Goal: Use online tool/utility: Utilize a website feature to perform a specific function

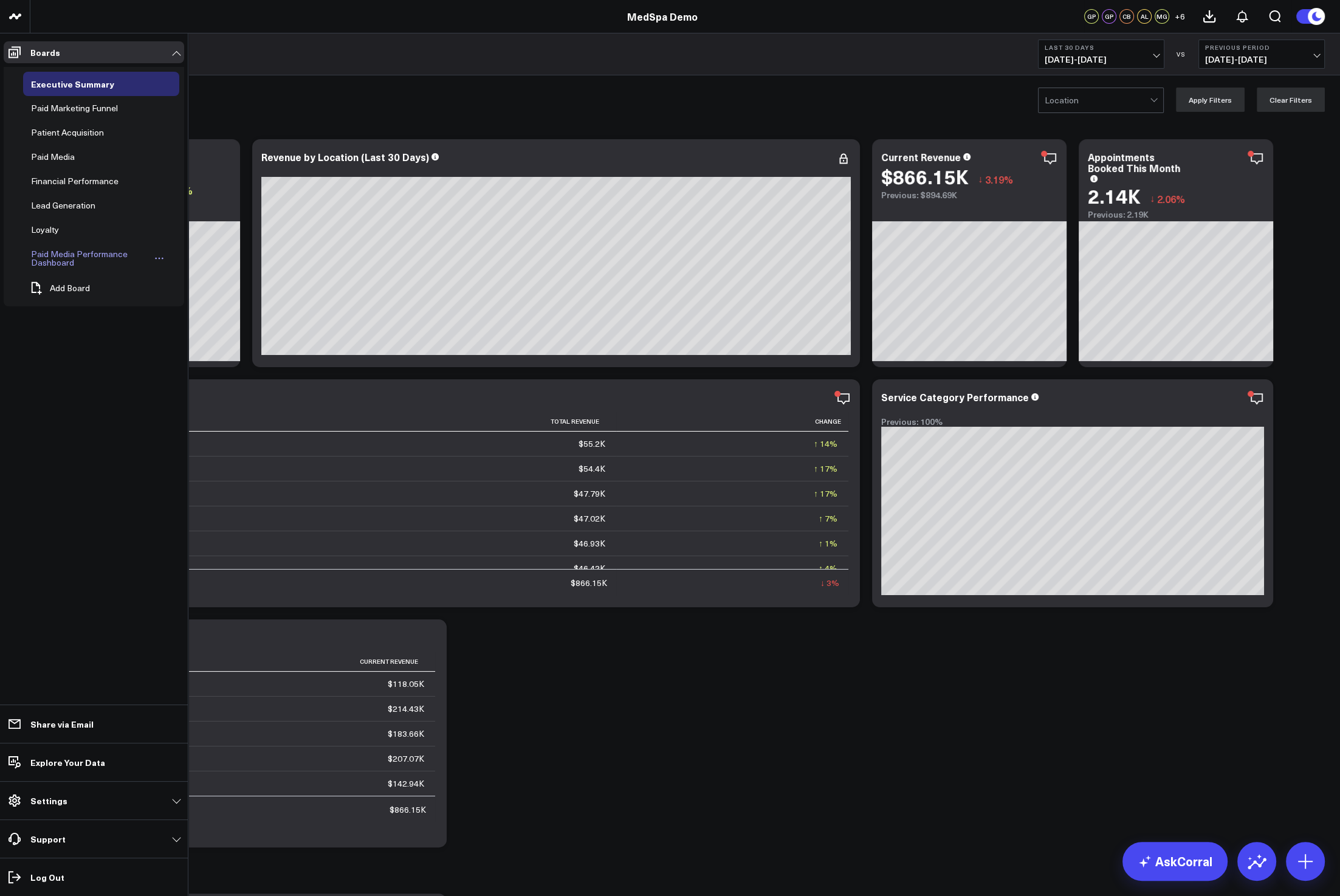
click at [73, 255] on div "Paid Media Performance Dashboard" at bounding box center [89, 258] width 124 height 23
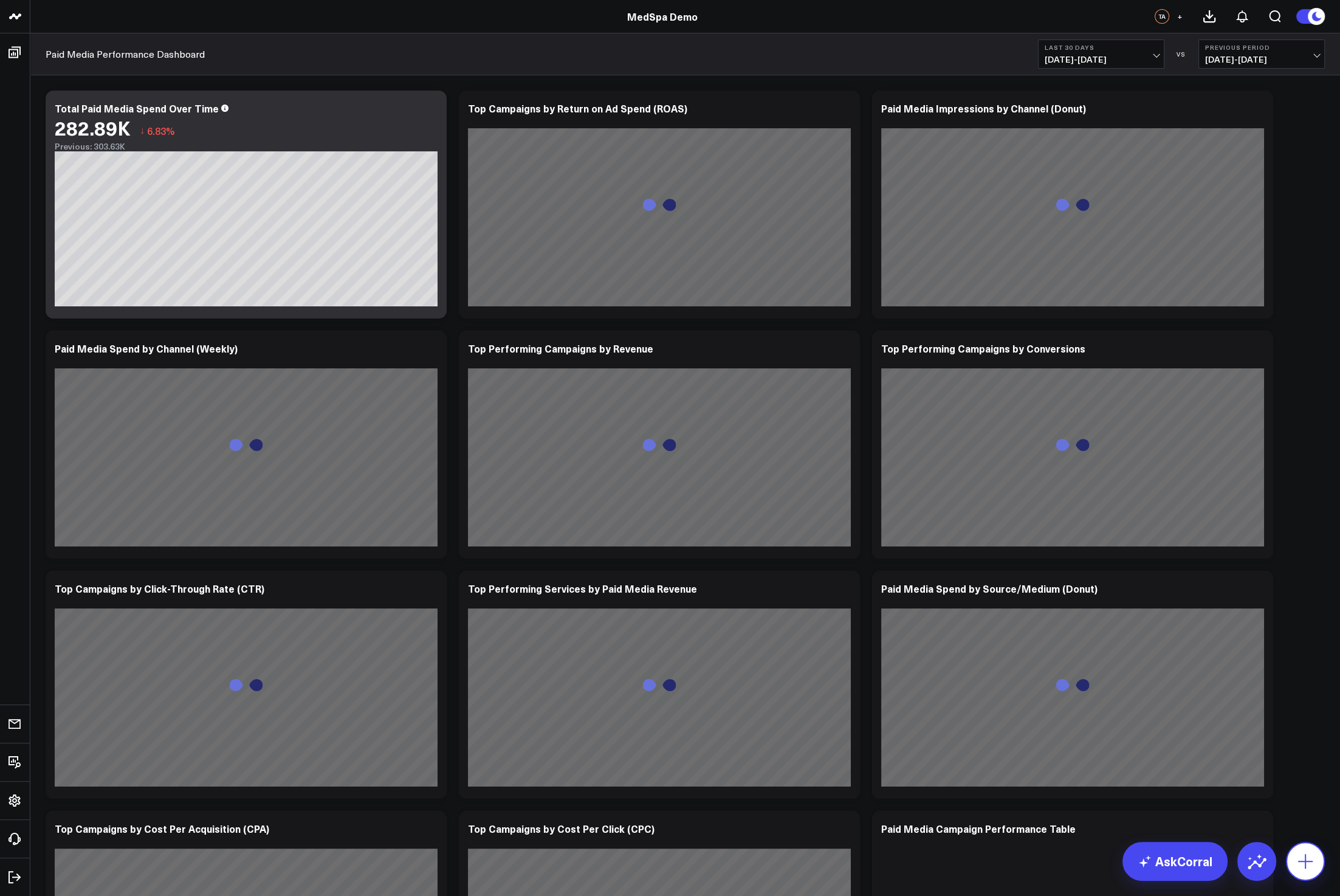
click at [1318, 866] on button at bounding box center [1305, 861] width 39 height 39
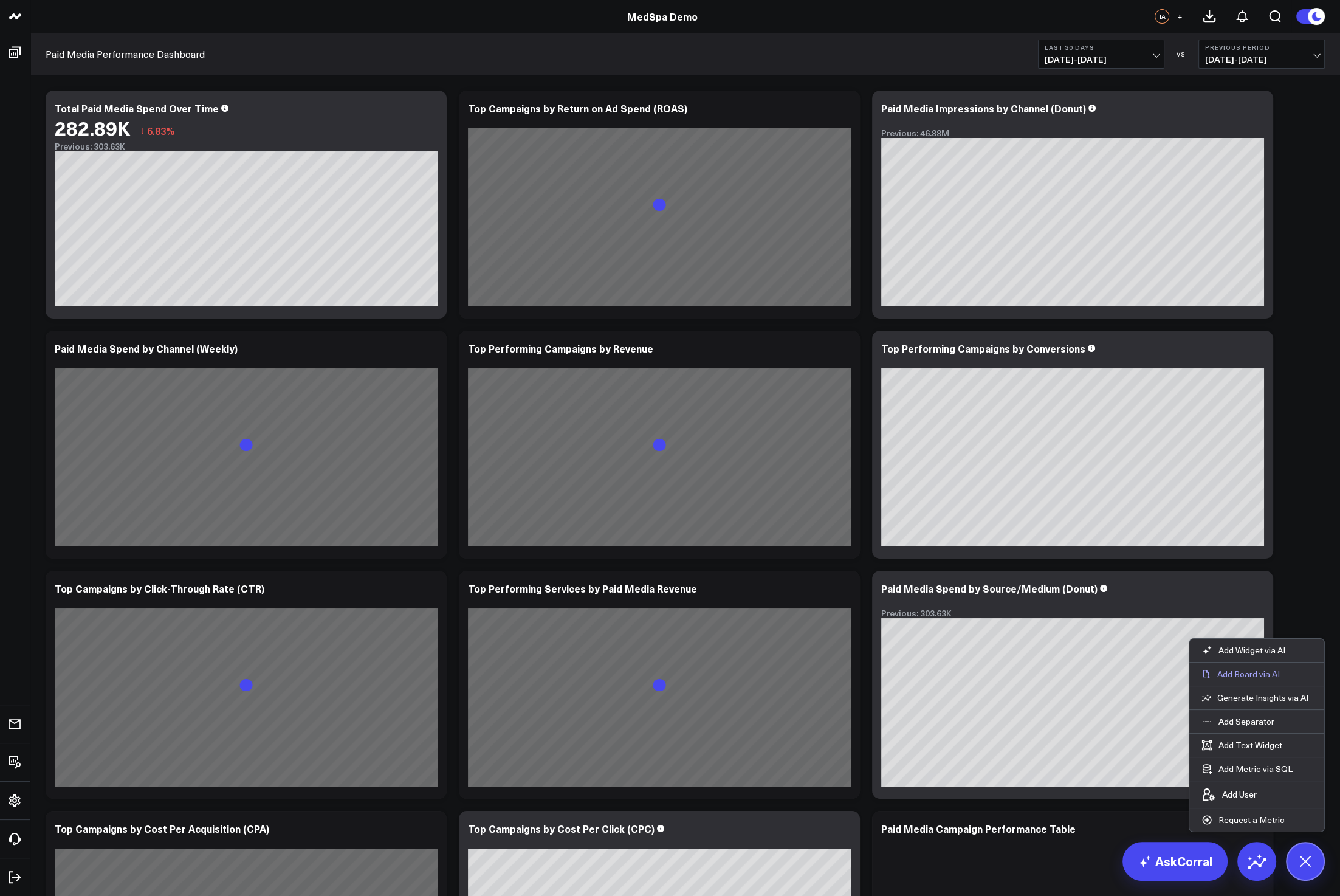
click at [1257, 675] on p "Add Board via AI" at bounding box center [1248, 674] width 62 height 11
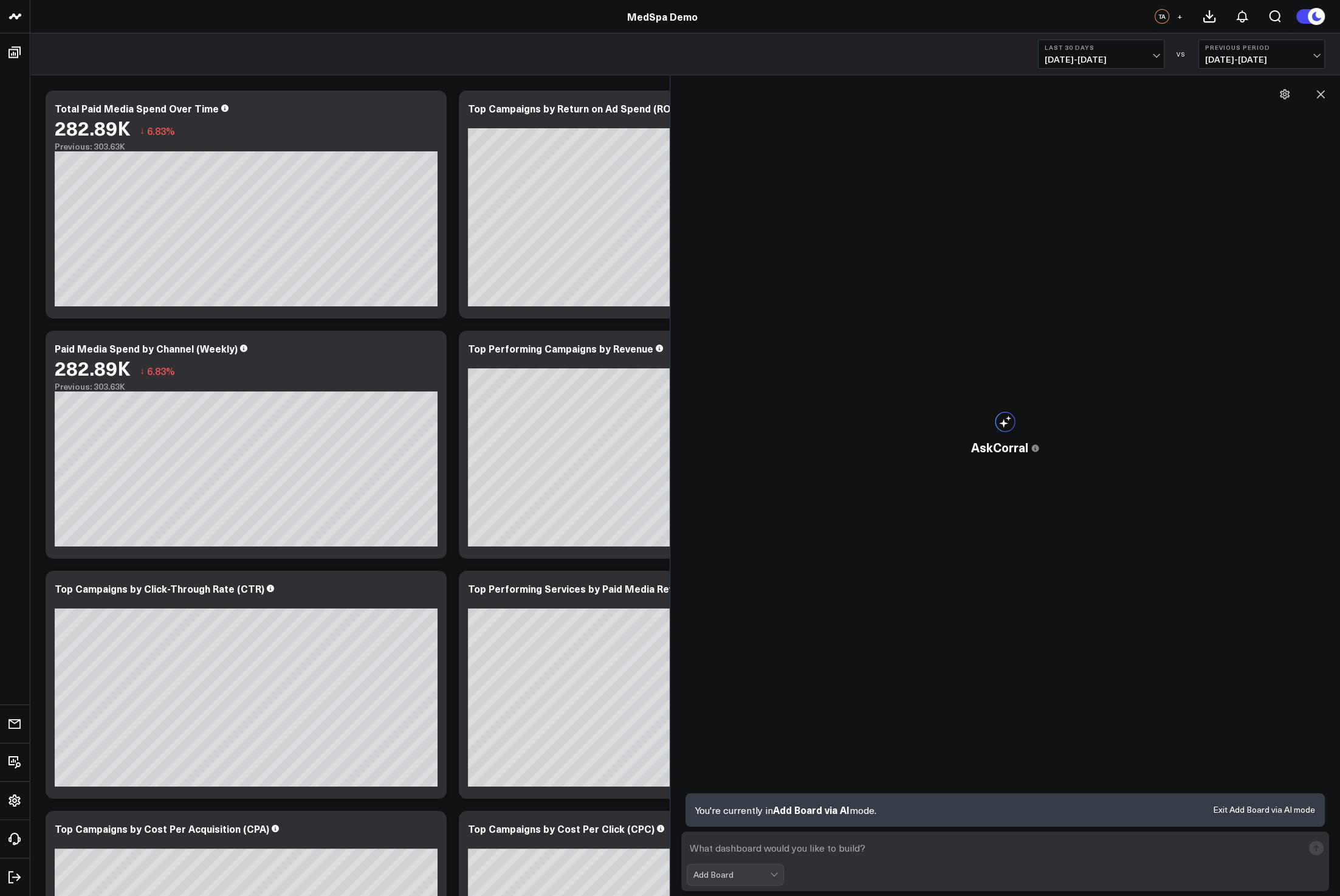
click at [766, 847] on textarea at bounding box center [995, 848] width 617 height 22
type textarea "build a paid media performance dashboard"
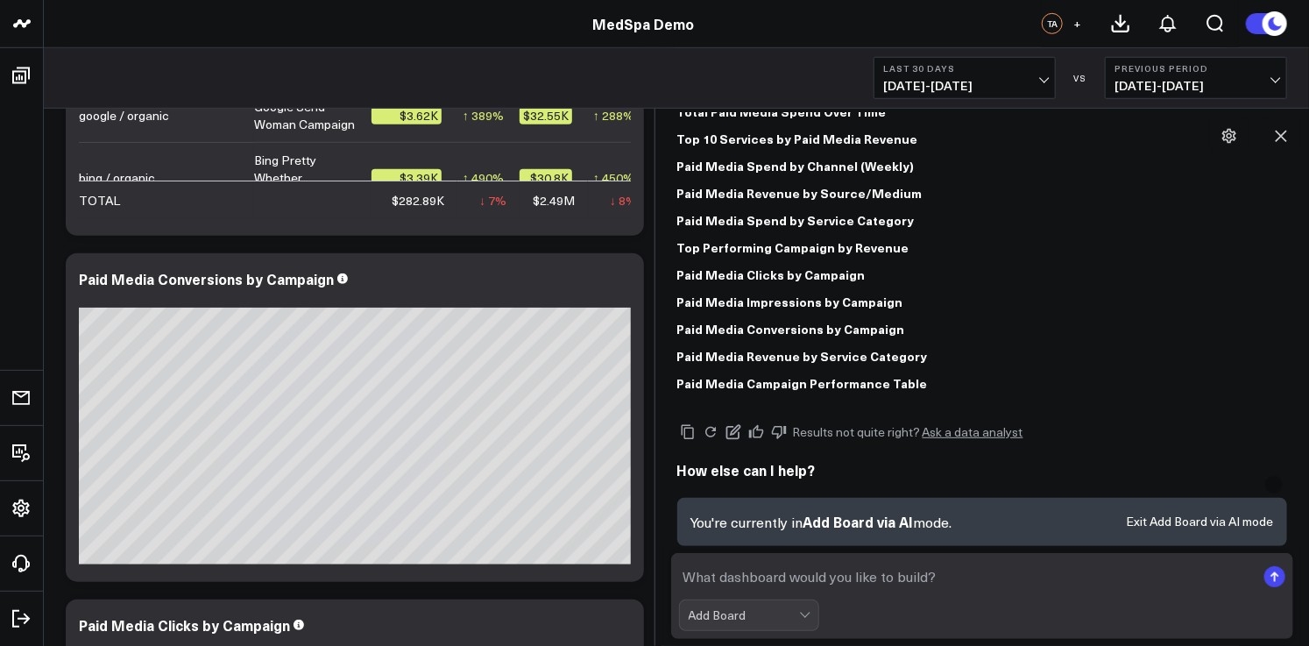
scroll to position [177, 0]
